Goal: Task Accomplishment & Management: Use online tool/utility

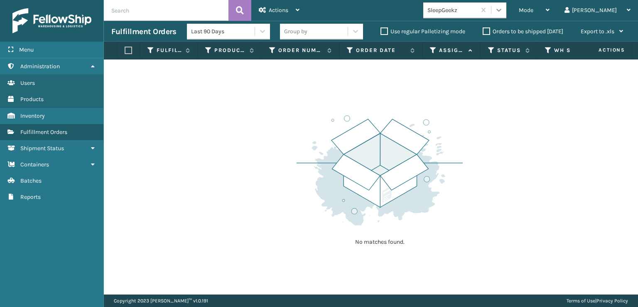
click at [503, 10] on icon at bounding box center [499, 10] width 8 height 8
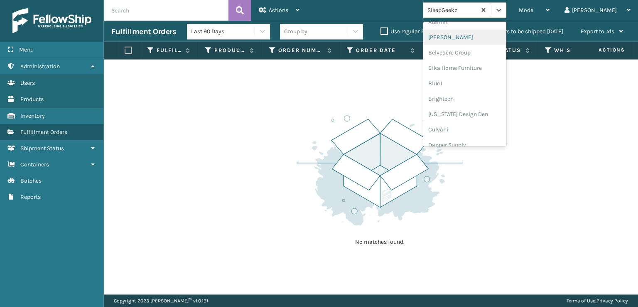
scroll to position [125, 0]
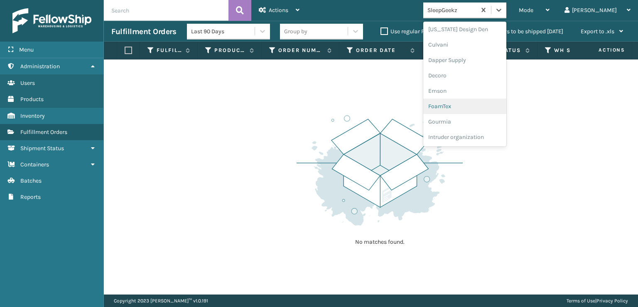
click at [482, 108] on div "FoamTex" at bounding box center [464, 105] width 83 height 15
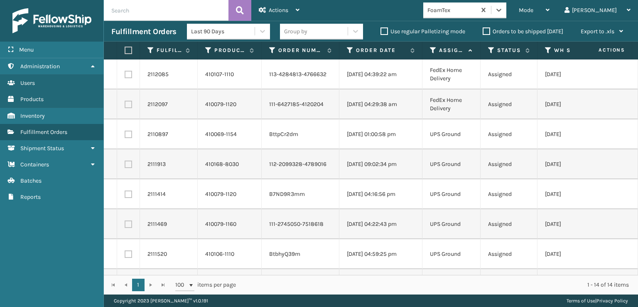
click at [130, 49] on label at bounding box center [127, 50] width 5 height 7
click at [125, 49] on input "checkbox" at bounding box center [125, 50] width 0 height 5
checkbox input "true"
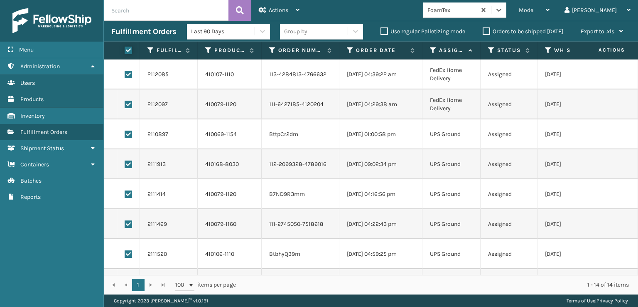
checkbox input "true"
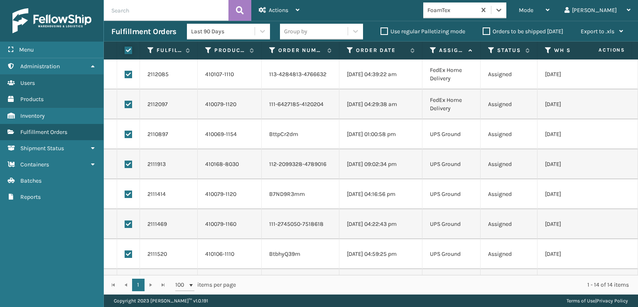
checkbox input "true"
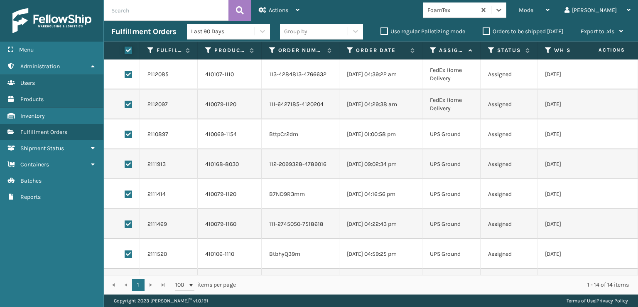
checkbox input "true"
click at [124, 73] on td at bounding box center [128, 74] width 23 height 30
click at [127, 74] on label at bounding box center [128, 74] width 7 height 7
click at [125, 74] on input "checkbox" at bounding box center [125, 73] width 0 height 5
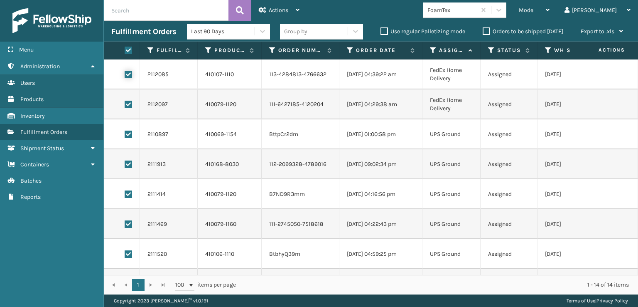
checkbox input "false"
click at [129, 104] on label at bounding box center [128, 104] width 7 height 7
click at [125, 104] on input "checkbox" at bounding box center [125, 103] width 0 height 5
checkbox input "false"
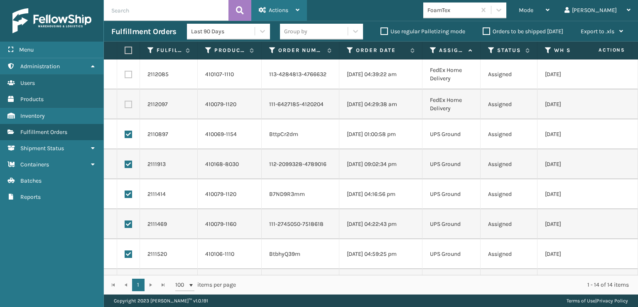
click at [278, 5] on div "Actions" at bounding box center [279, 10] width 41 height 21
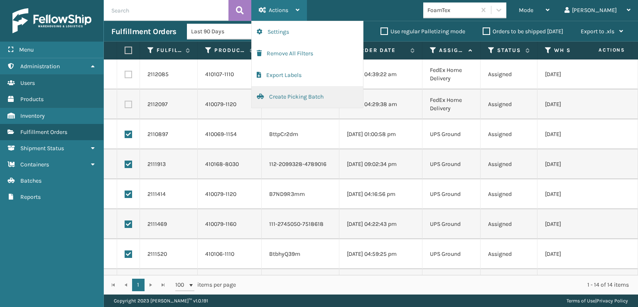
click at [291, 95] on button "Create Picking Batch" at bounding box center [307, 97] width 111 height 22
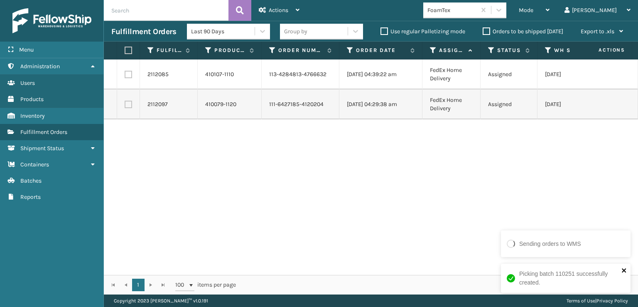
click at [622, 268] on icon "close" at bounding box center [625, 270] width 6 height 7
click at [503, 6] on icon at bounding box center [499, 10] width 8 height 8
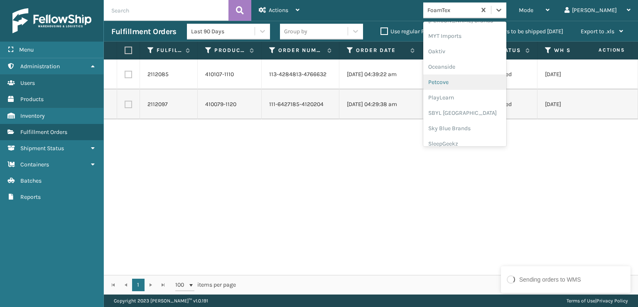
scroll to position [417, 0]
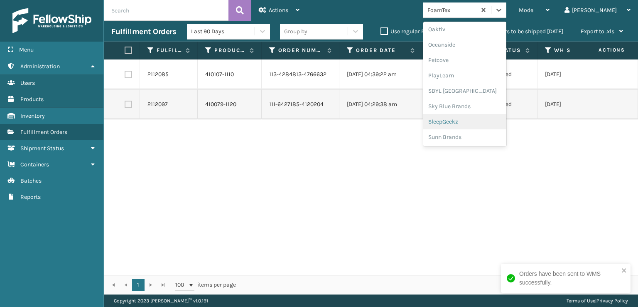
click at [494, 119] on div "SleepGeekz" at bounding box center [464, 121] width 83 height 15
